Goal: Communication & Community: Share content

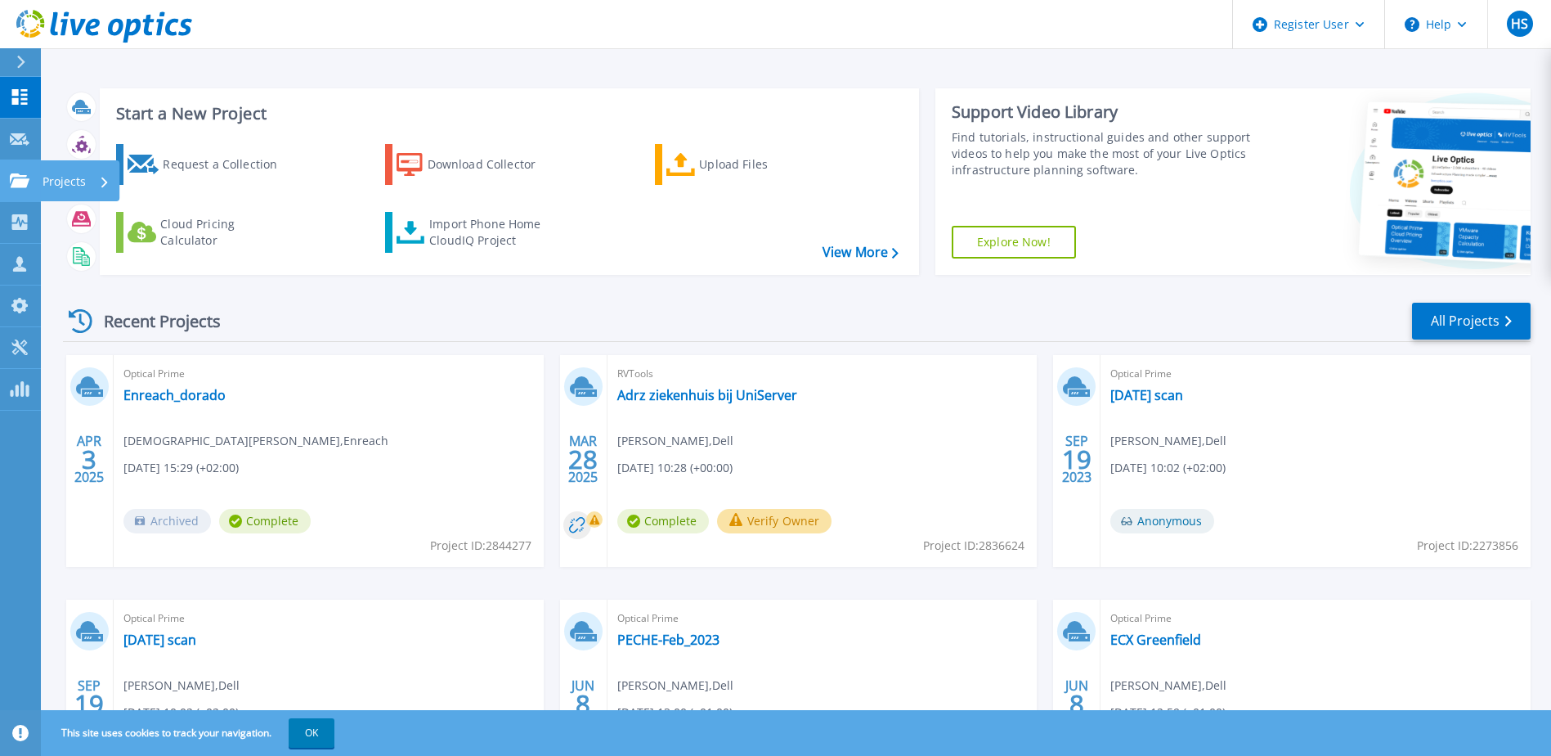
click at [67, 177] on p "Projects" at bounding box center [64, 181] width 43 height 43
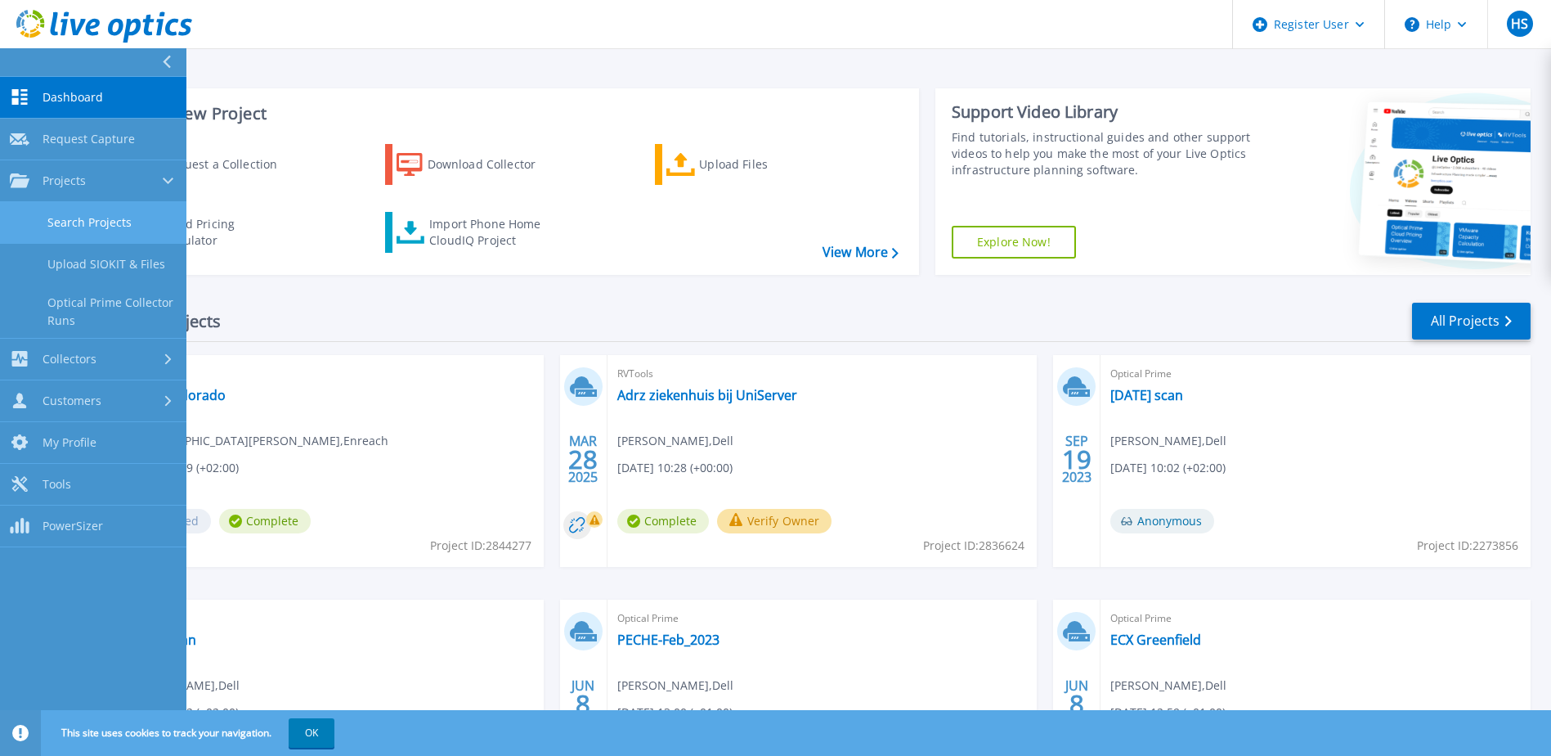
click at [88, 227] on link "Search Projects" at bounding box center [93, 223] width 186 height 42
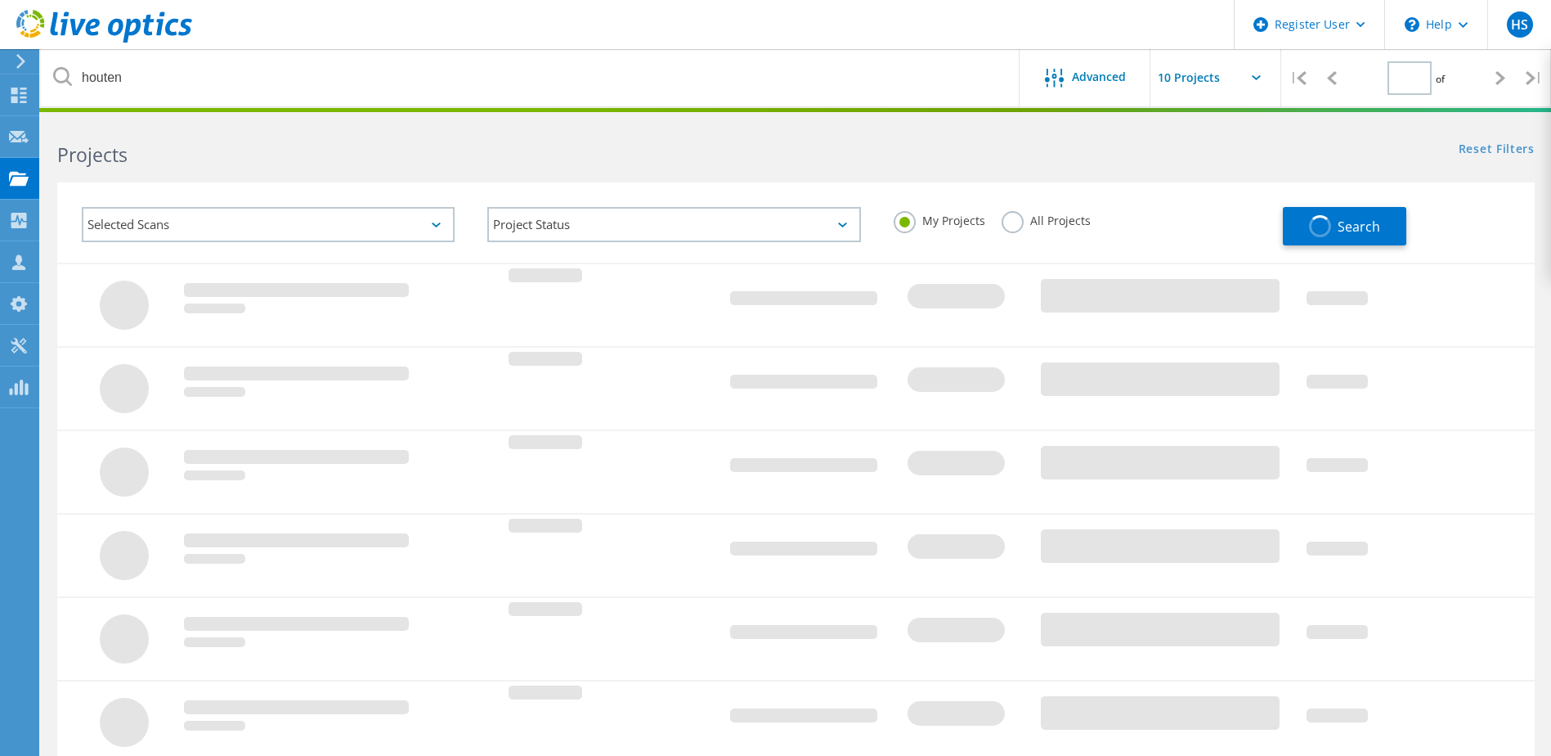
type input "1"
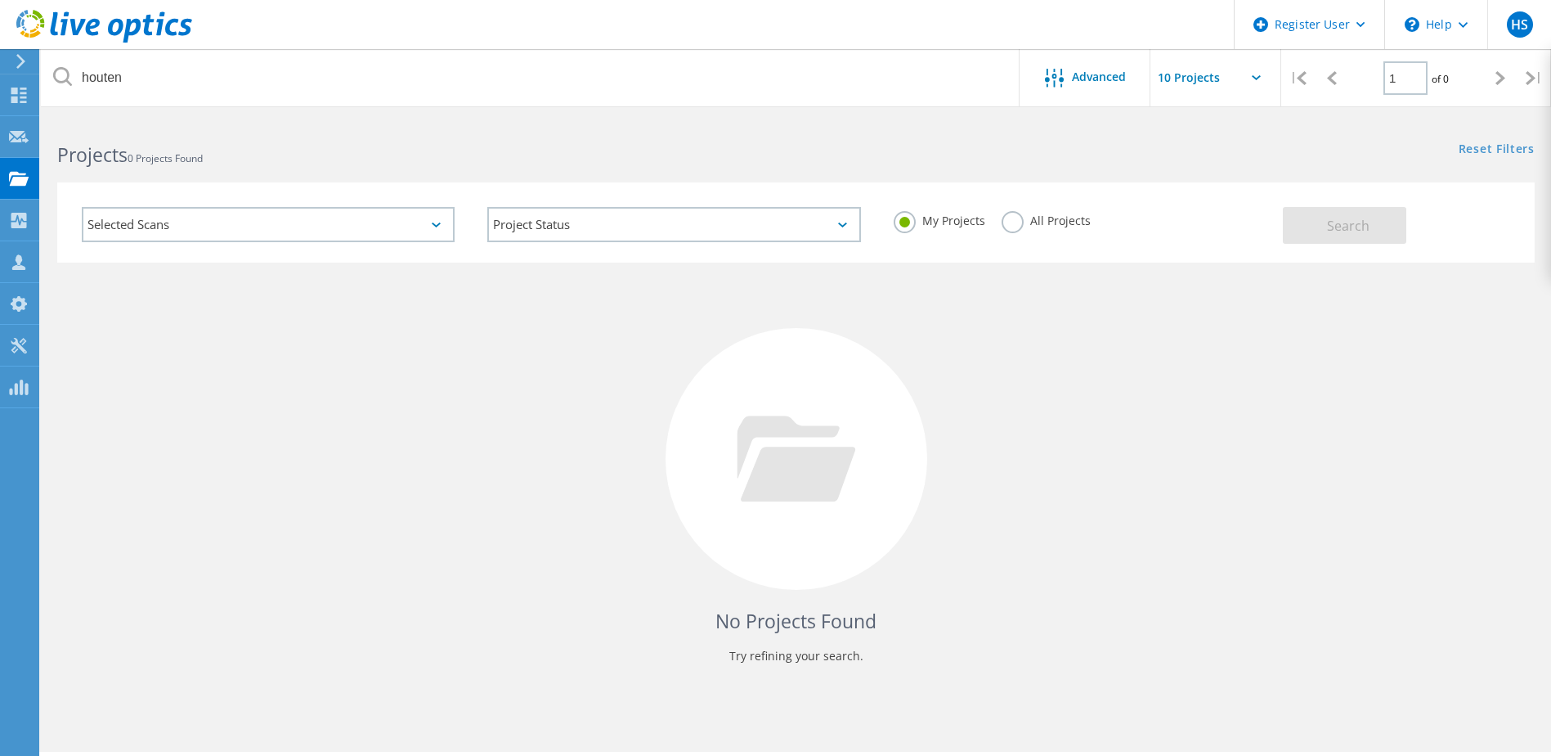
click at [1017, 224] on label "All Projects" at bounding box center [1046, 219] width 89 height 16
click at [0, 0] on input "All Projects" at bounding box center [0, 0] width 0 height 0
click at [1358, 218] on span "Search" at bounding box center [1348, 226] width 43 height 18
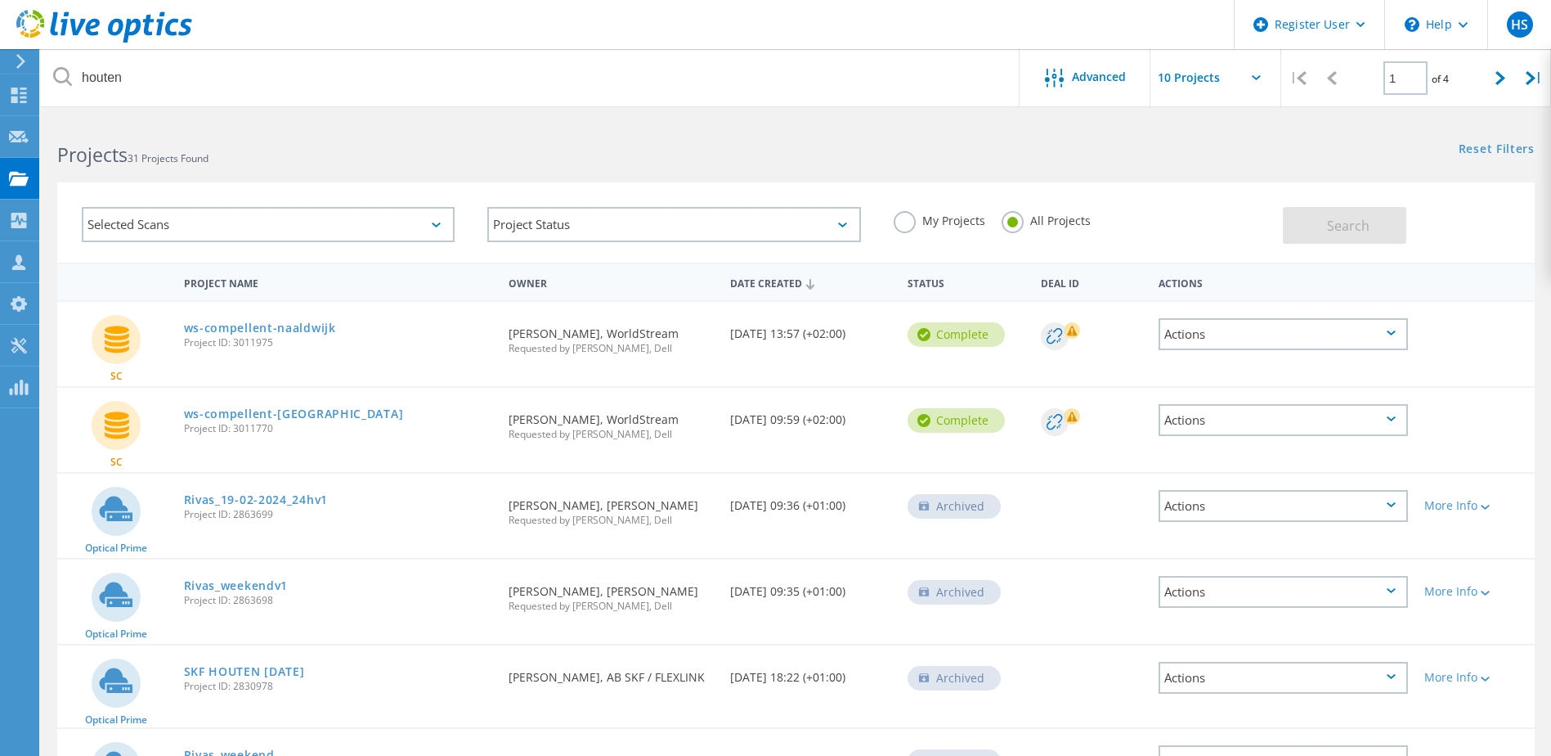
click at [1387, 326] on div "Actions" at bounding box center [1283, 334] width 249 height 32
click at [1210, 332] on div "Share" at bounding box center [1283, 333] width 246 height 25
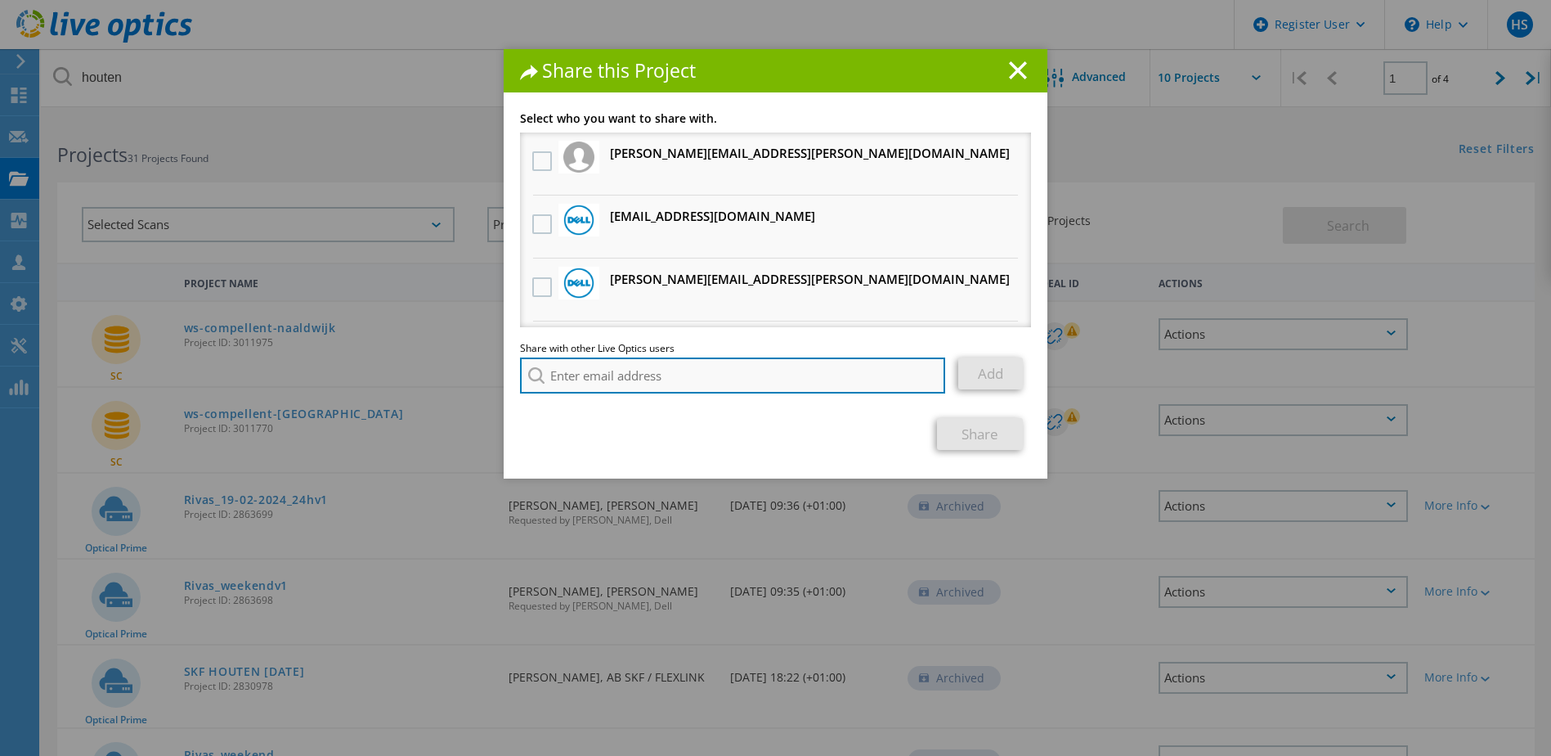
click at [610, 370] on input "search" at bounding box center [732, 375] width 425 height 36
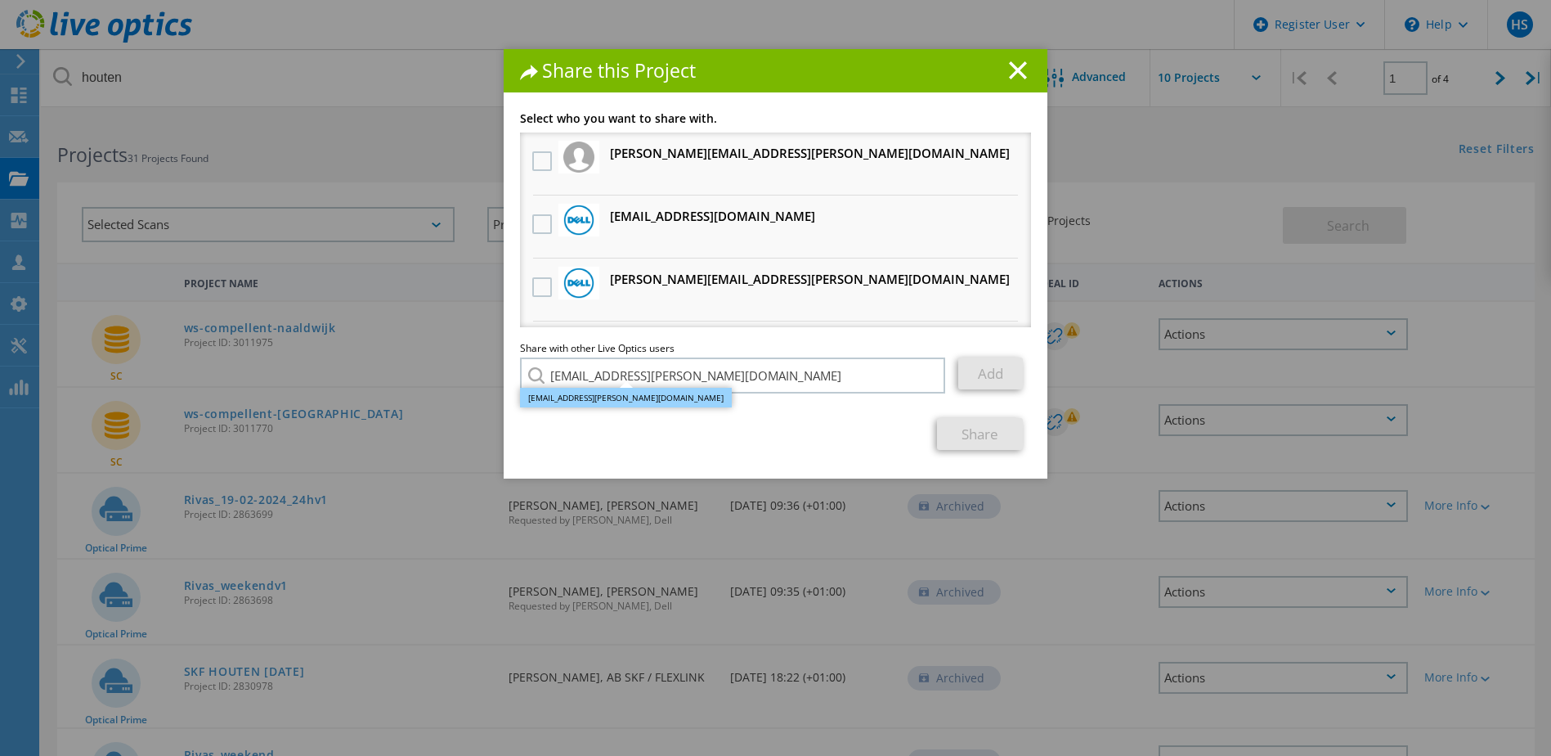
click at [571, 397] on li "Jan.Sterk@dell.com" at bounding box center [626, 398] width 212 height 20
type input "Jan.Sterk@dell.com"
click at [985, 365] on link "Add" at bounding box center [990, 373] width 65 height 32
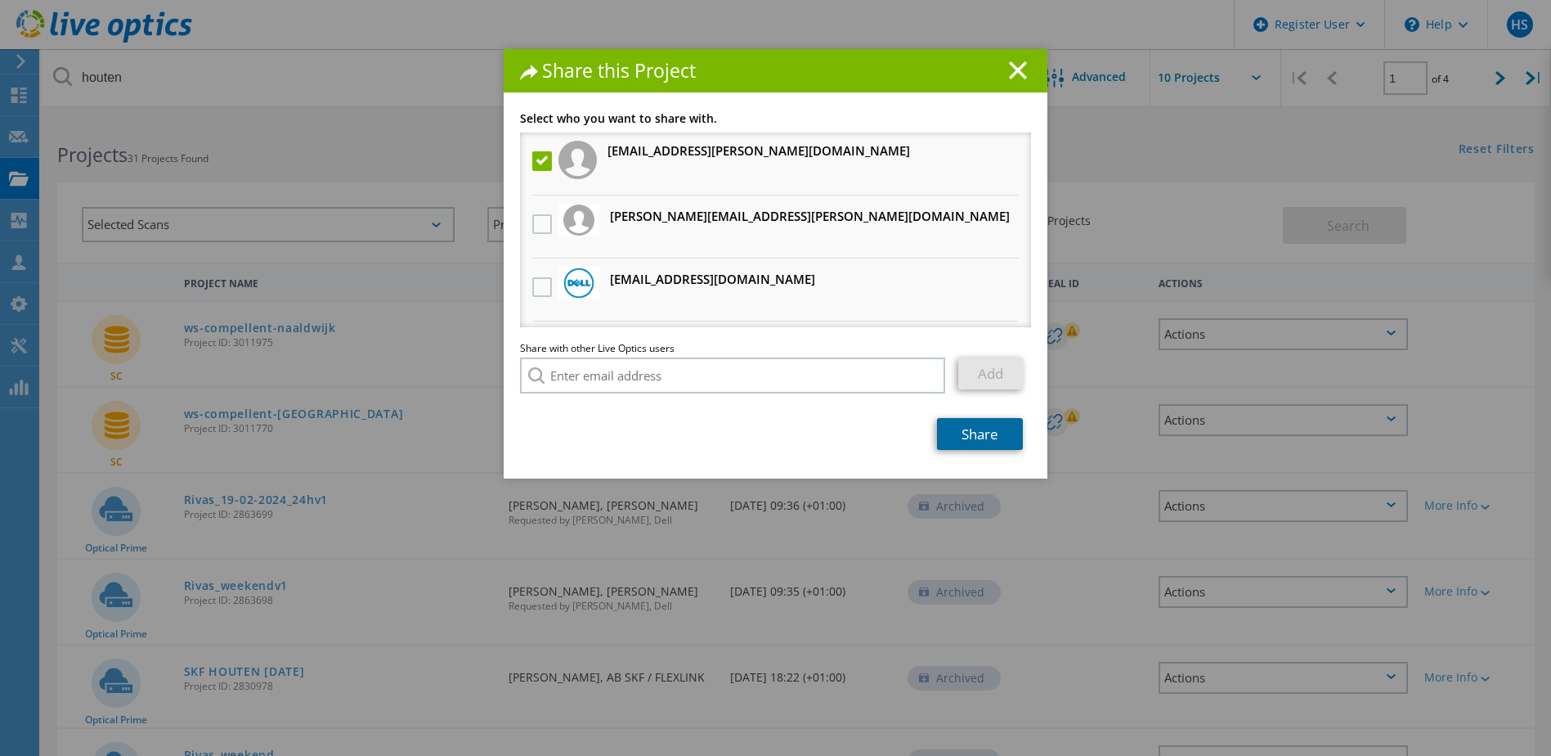
click at [970, 429] on link "Share" at bounding box center [980, 434] width 86 height 32
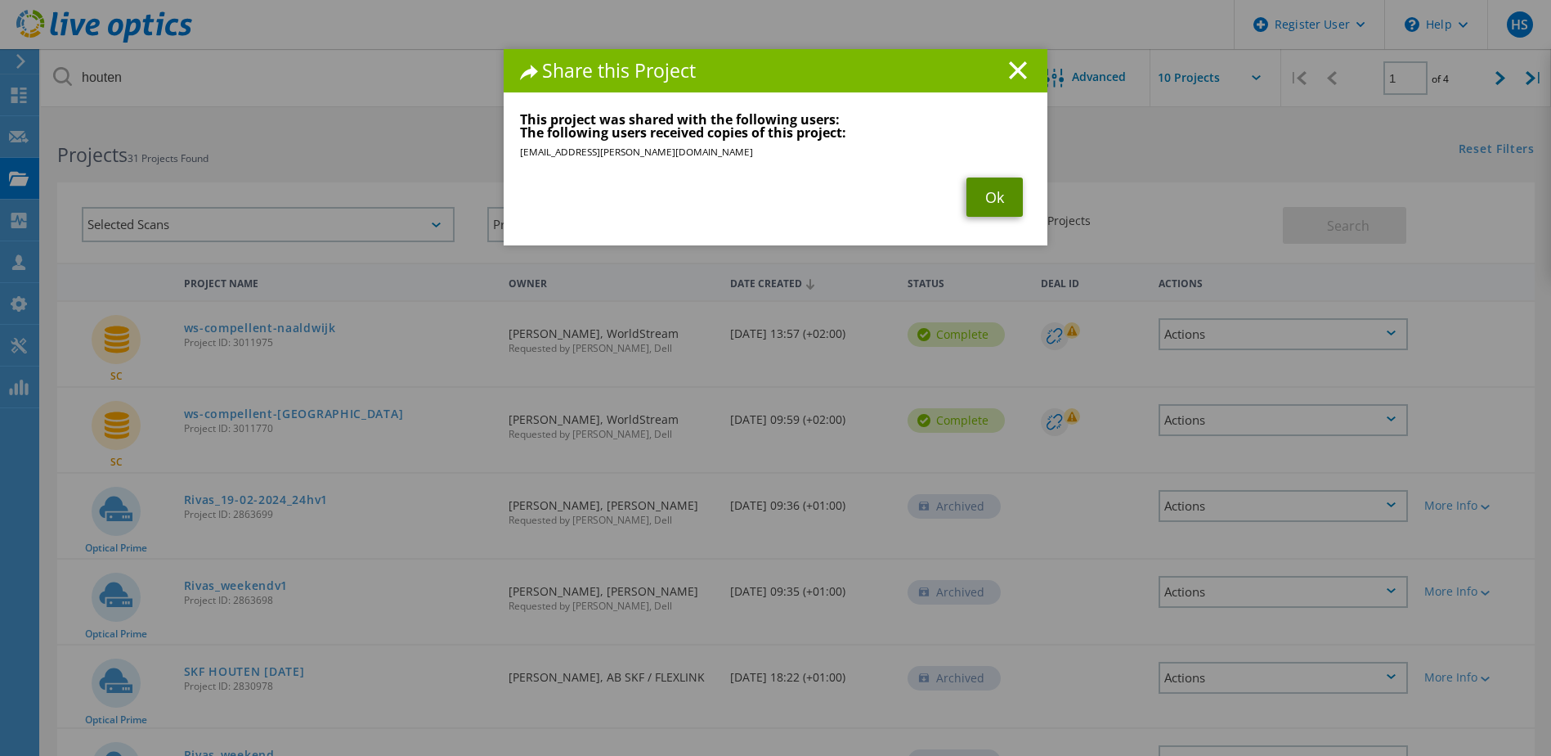
click at [990, 192] on link "Ok" at bounding box center [995, 196] width 56 height 39
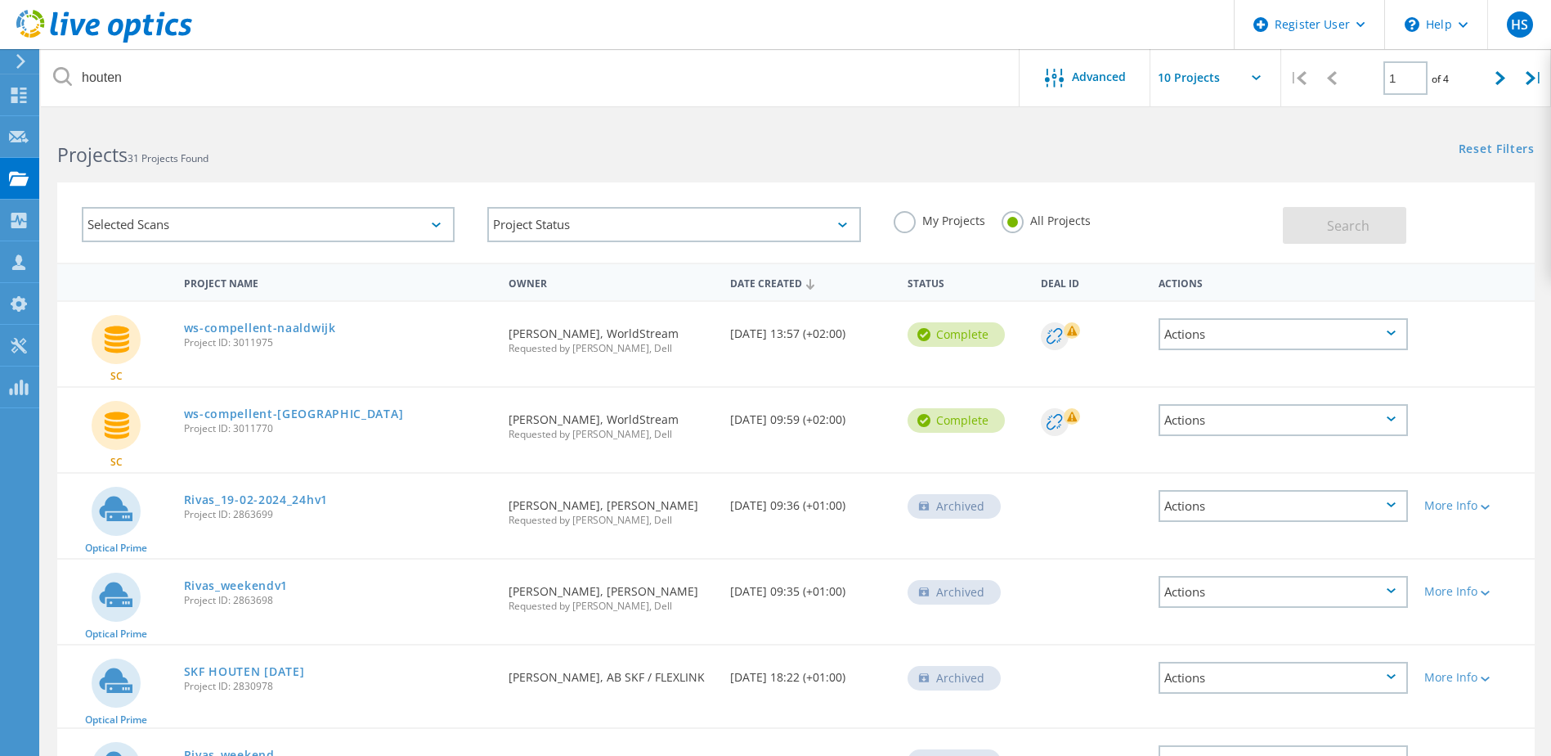
click at [1391, 415] on div "Actions" at bounding box center [1283, 420] width 249 height 32
click at [1213, 419] on div "Share" at bounding box center [1283, 419] width 246 height 25
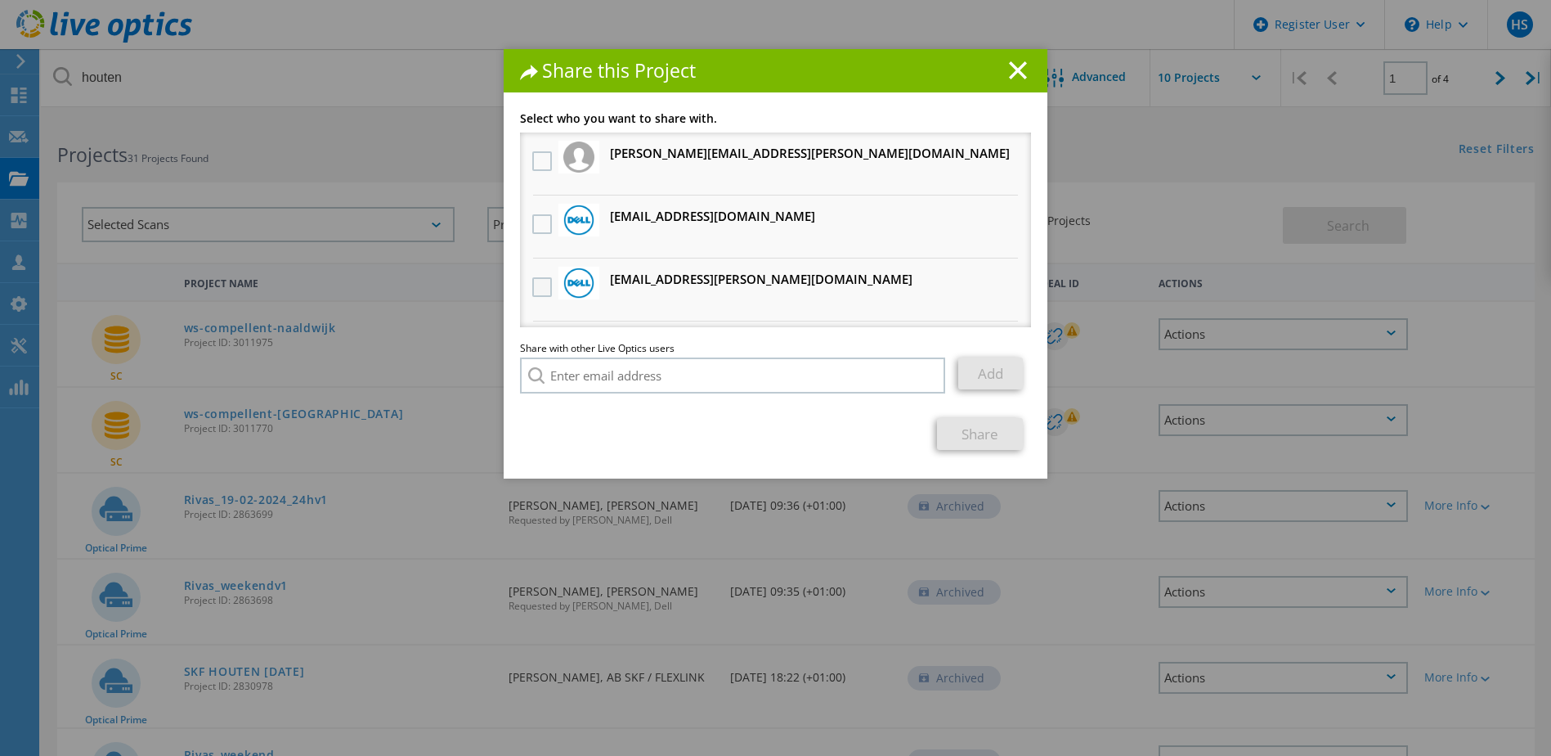
click at [532, 289] on label at bounding box center [544, 287] width 24 height 20
click at [0, 0] on input "checkbox" at bounding box center [0, 0] width 0 height 0
click at [981, 433] on link "Share" at bounding box center [980, 434] width 86 height 32
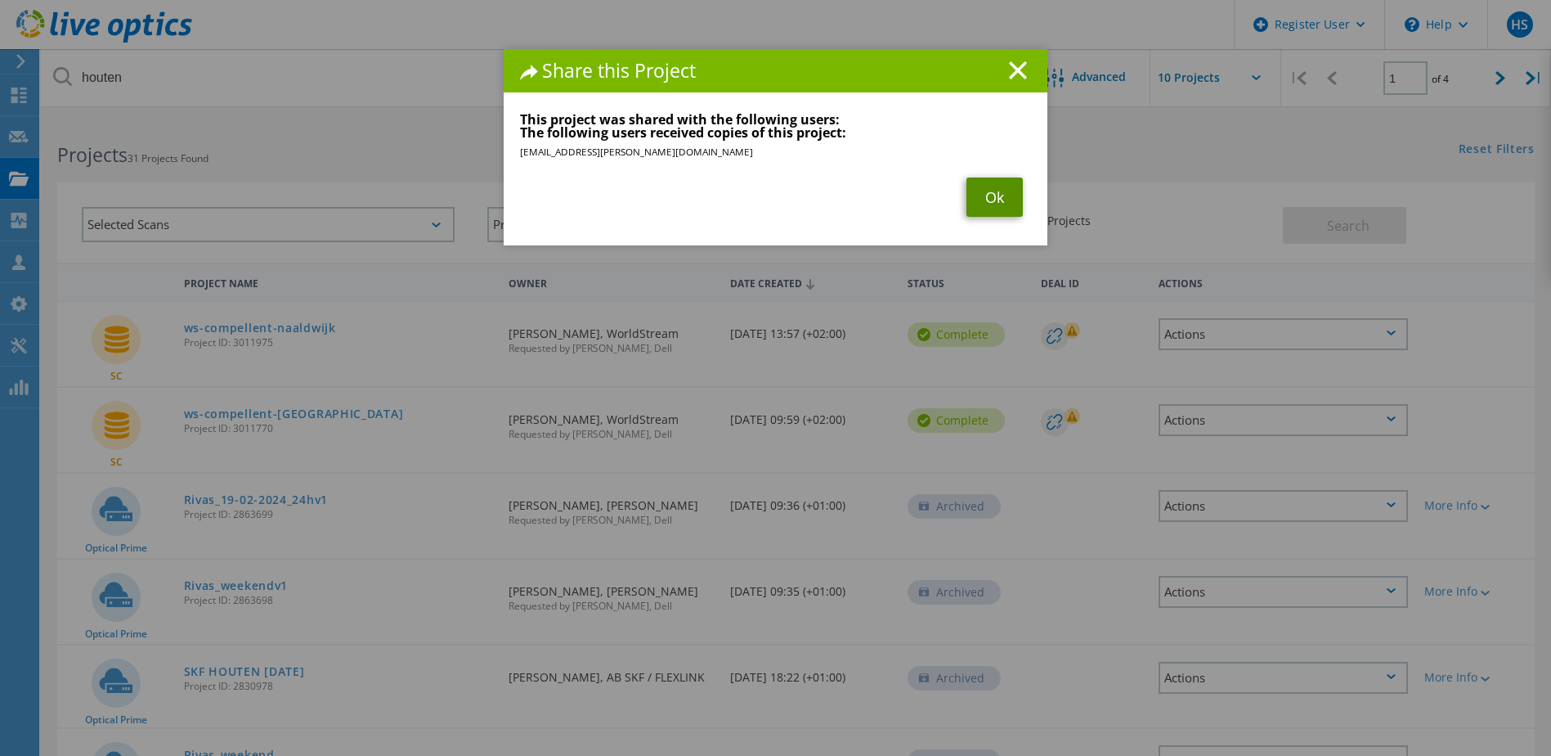
click at [972, 202] on link "Ok" at bounding box center [995, 196] width 56 height 39
